Goal: Check status: Check status

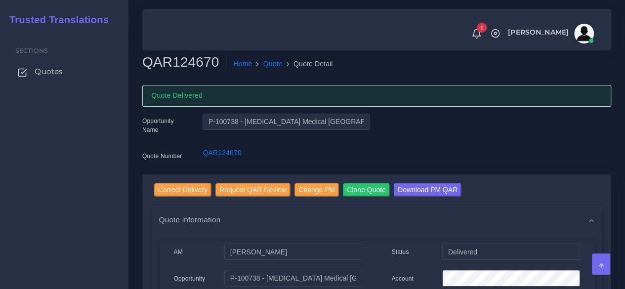
click at [64, 73] on link "Quotes" at bounding box center [64, 71] width 114 height 21
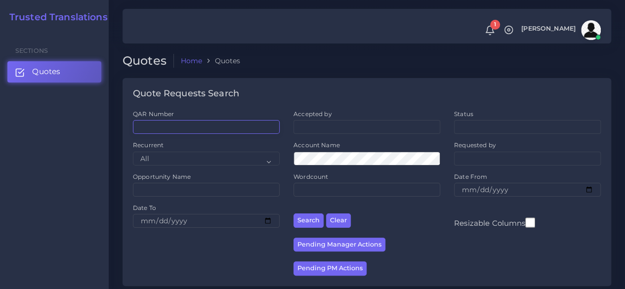
click at [188, 127] on input "QAR Number" at bounding box center [206, 127] width 147 height 14
paste input "QAR124635"
type input "QAR124635"
click at [294, 214] on button "Search" at bounding box center [309, 221] width 30 height 14
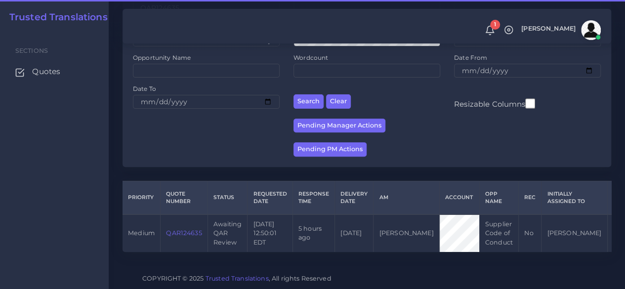
scroll to position [126, 0]
